Goal: Transaction & Acquisition: Subscribe to service/newsletter

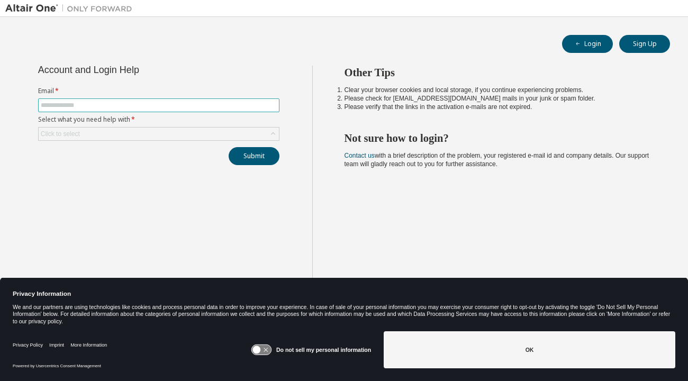
click at [184, 103] on input "text" at bounding box center [159, 105] width 236 height 8
click at [590, 47] on button "Login" at bounding box center [587, 44] width 51 height 18
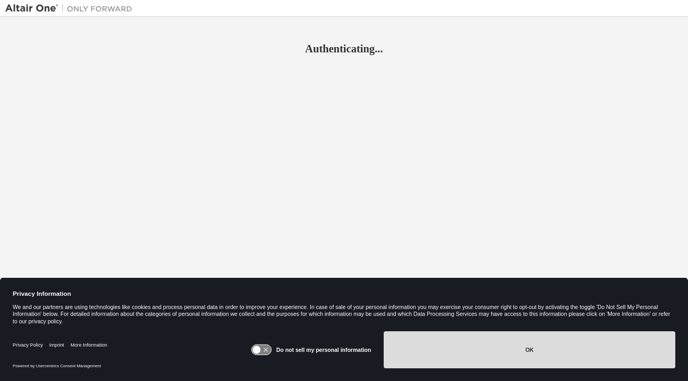
click at [479, 353] on button "OK" at bounding box center [530, 349] width 292 height 37
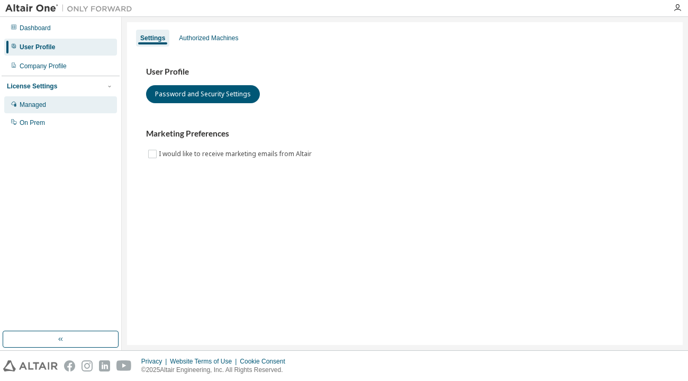
click at [53, 105] on div "Managed" at bounding box center [60, 104] width 113 height 17
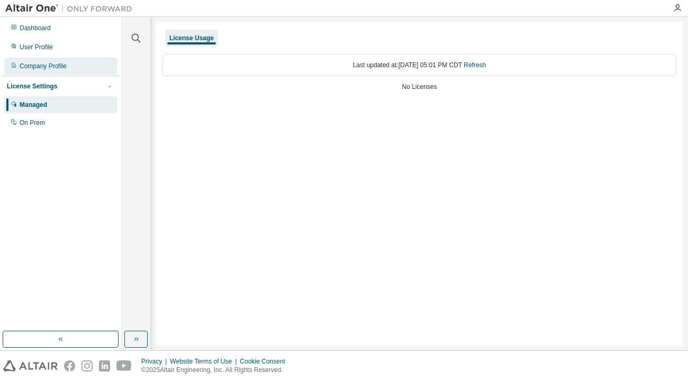
click at [43, 66] on div "Company Profile" at bounding box center [43, 66] width 47 height 8
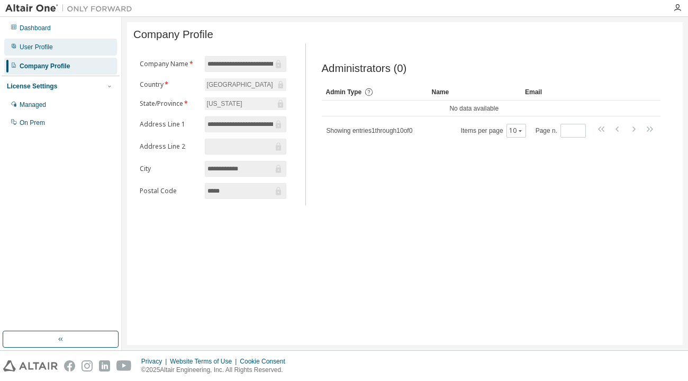
click at [42, 46] on div "User Profile" at bounding box center [36, 47] width 33 height 8
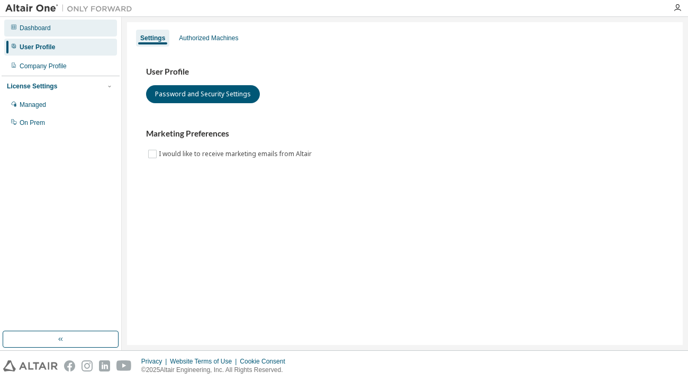
click at [38, 24] on div "Dashboard" at bounding box center [35, 28] width 31 height 8
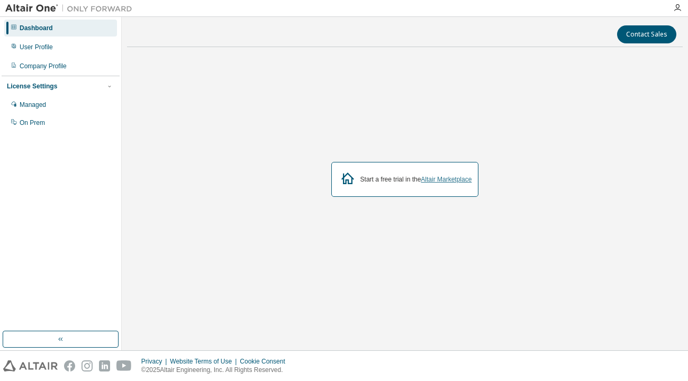
click at [444, 180] on link "Altair Marketplace" at bounding box center [446, 179] width 51 height 7
click at [416, 177] on div "Start a free trial in the Altair Marketplace" at bounding box center [416, 179] width 112 height 8
click at [438, 177] on link "Altair Marketplace" at bounding box center [446, 179] width 51 height 7
